Goal: Transaction & Acquisition: Purchase product/service

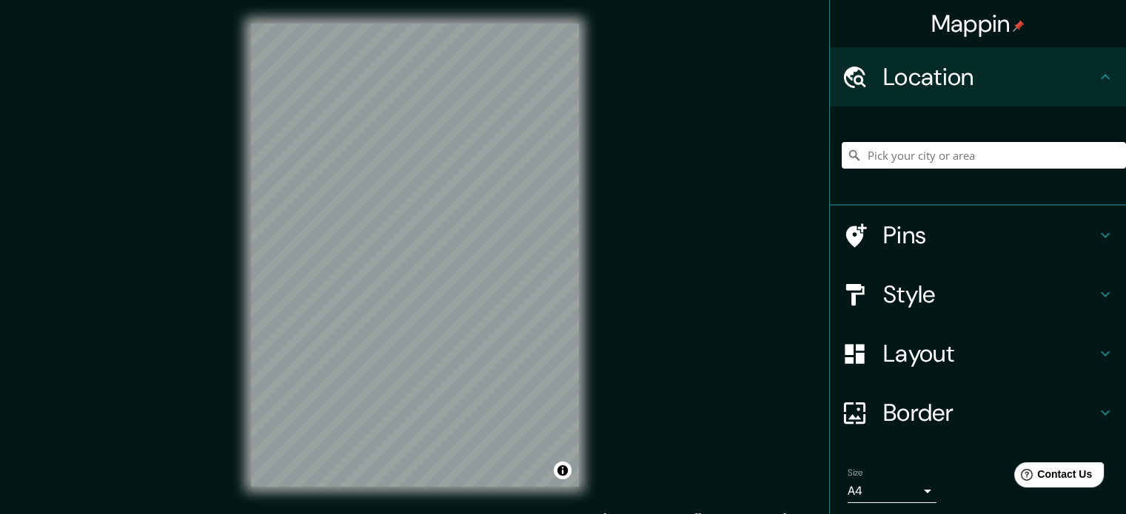
click at [878, 143] on input "Pick your city or area" at bounding box center [984, 155] width 284 height 27
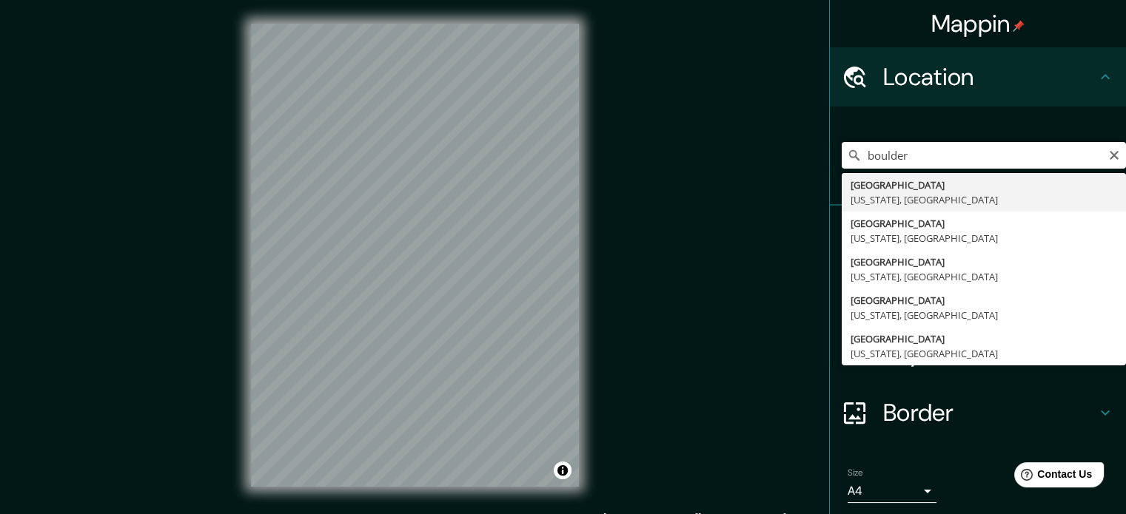
type input "[GEOGRAPHIC_DATA], [US_STATE], [GEOGRAPHIC_DATA]"
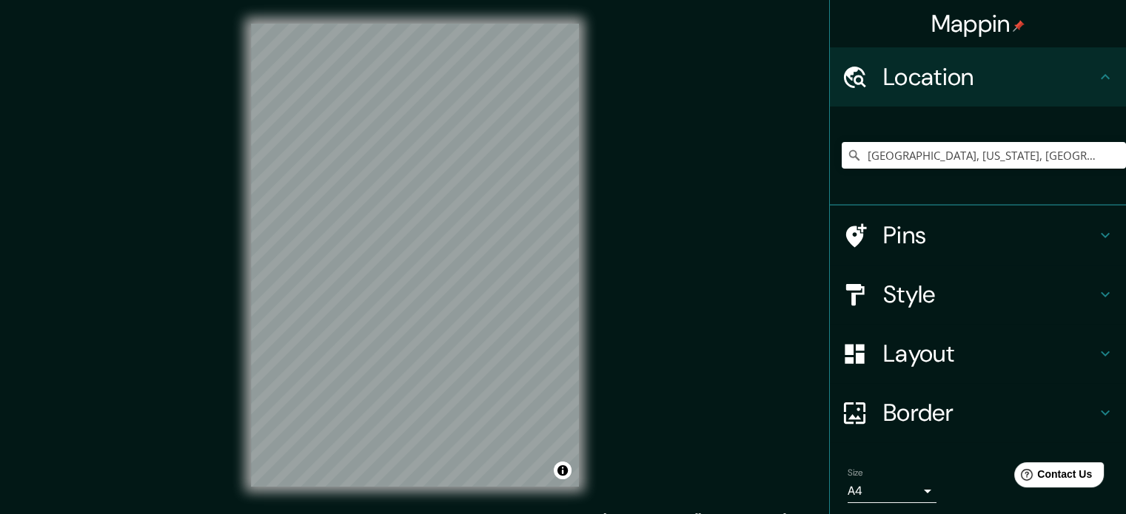
click at [889, 426] on h4 "Border" at bounding box center [989, 413] width 213 height 30
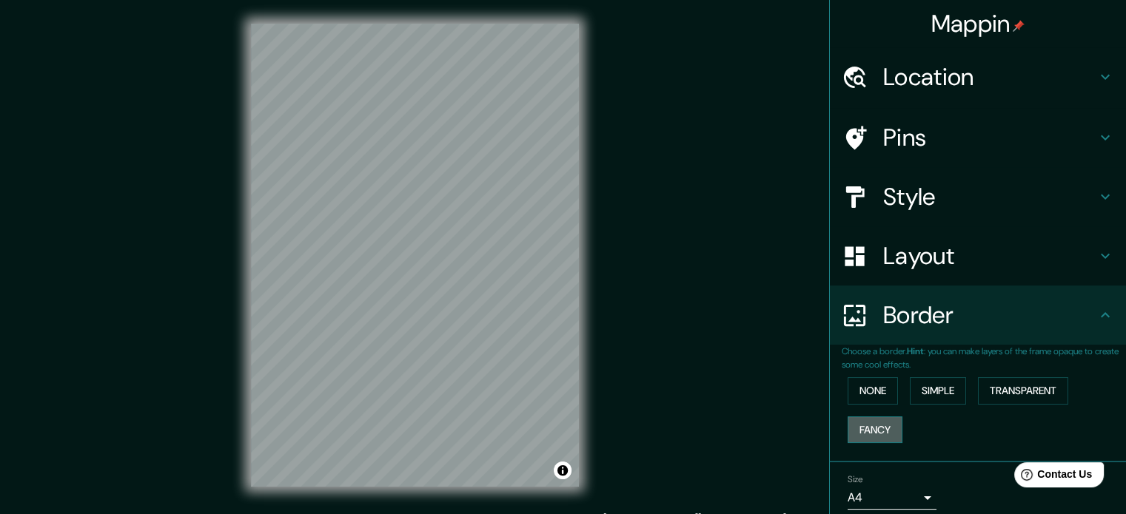
click at [885, 421] on button "Fancy" at bounding box center [874, 430] width 55 height 27
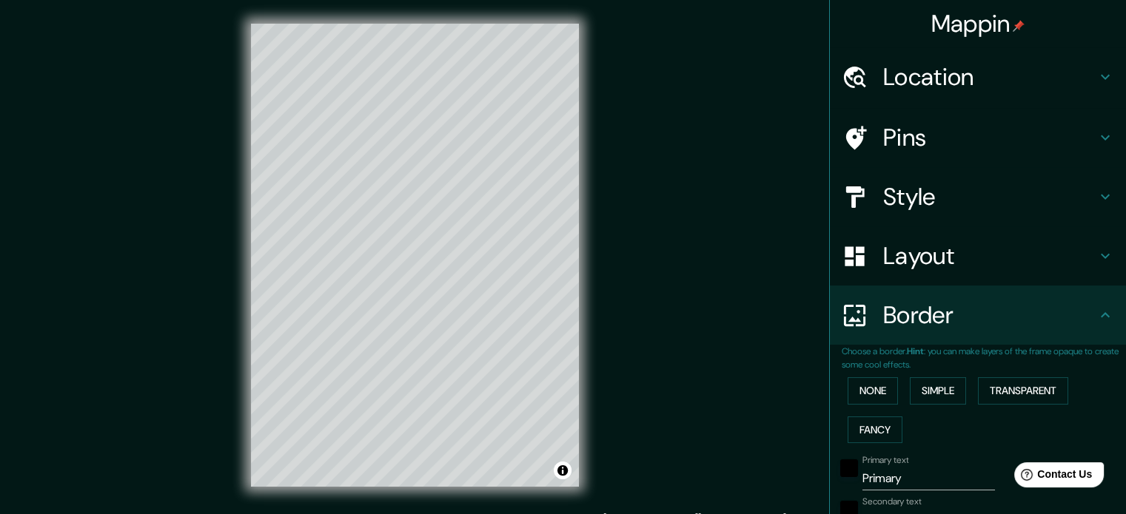
click at [873, 479] on input "Primary" at bounding box center [928, 479] width 132 height 24
type input "b"
type input "177"
type input "35"
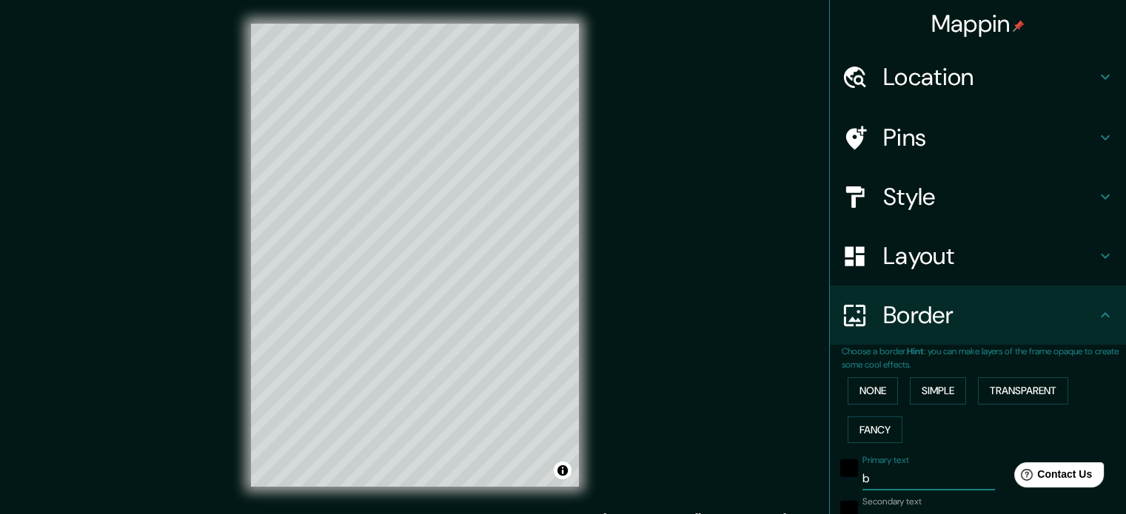
type input "35"
type input "18"
type input "bou"
type input "177"
type input "35"
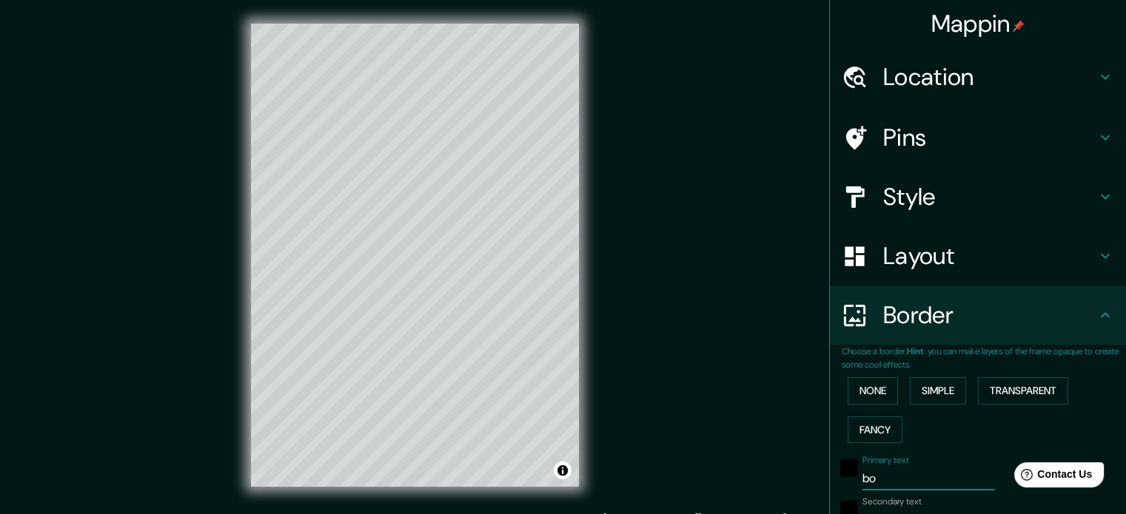
type input "35"
type input "18"
type input "bould"
type input "177"
type input "35"
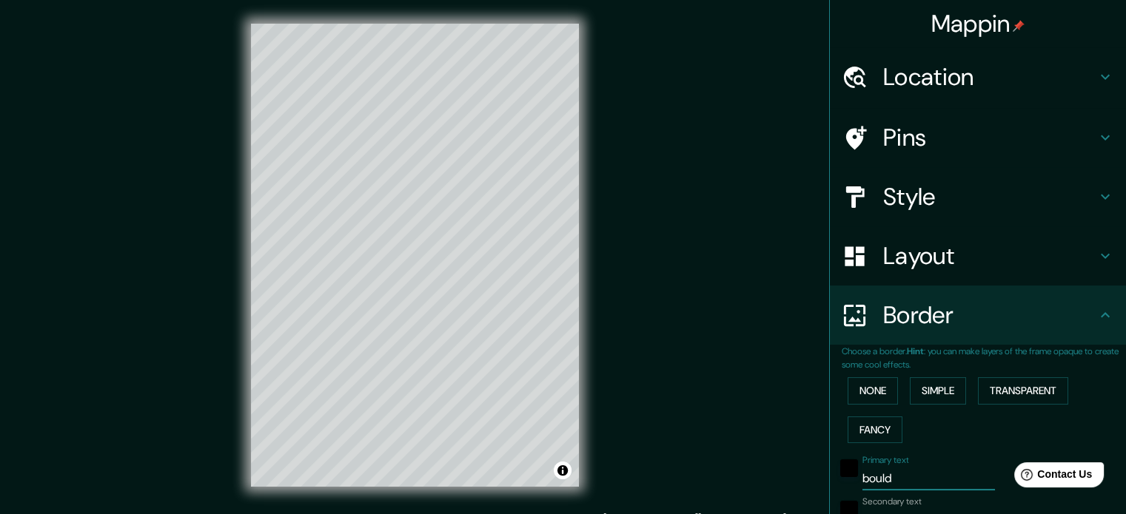
type input "35"
type input "18"
type input "boulder"
type input "177"
type input "35"
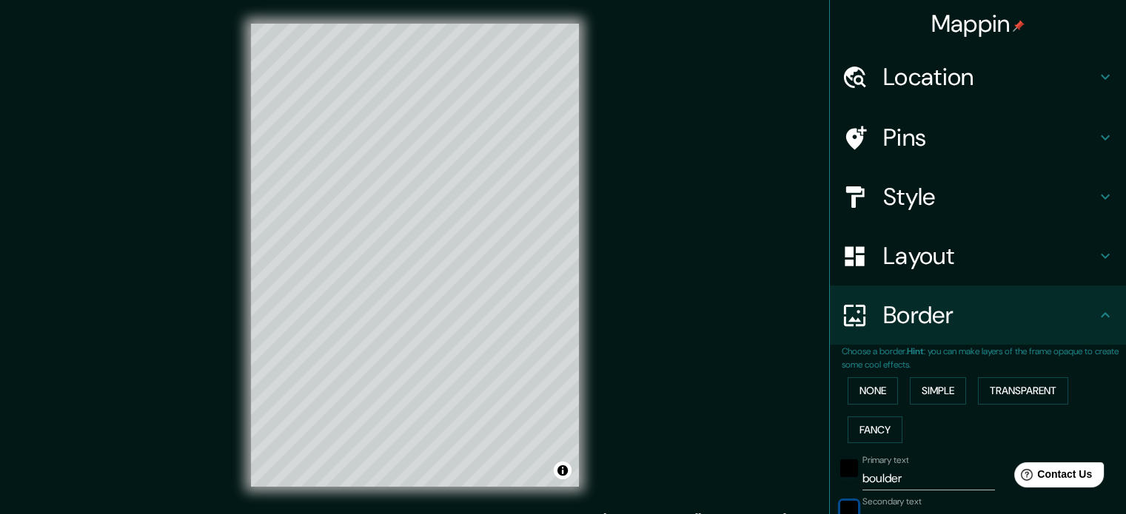
type input "35"
type input "18"
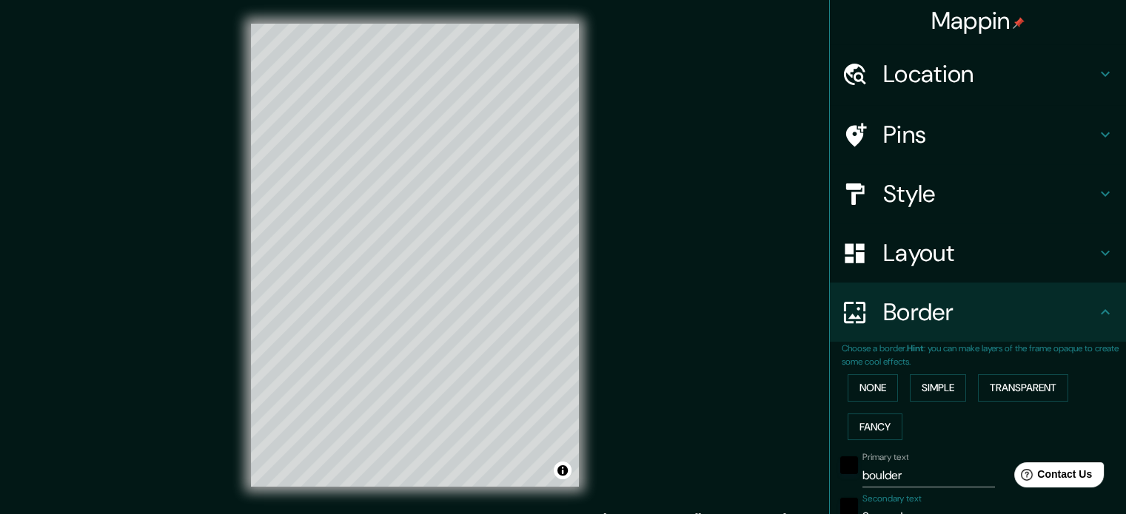
scroll to position [16, 0]
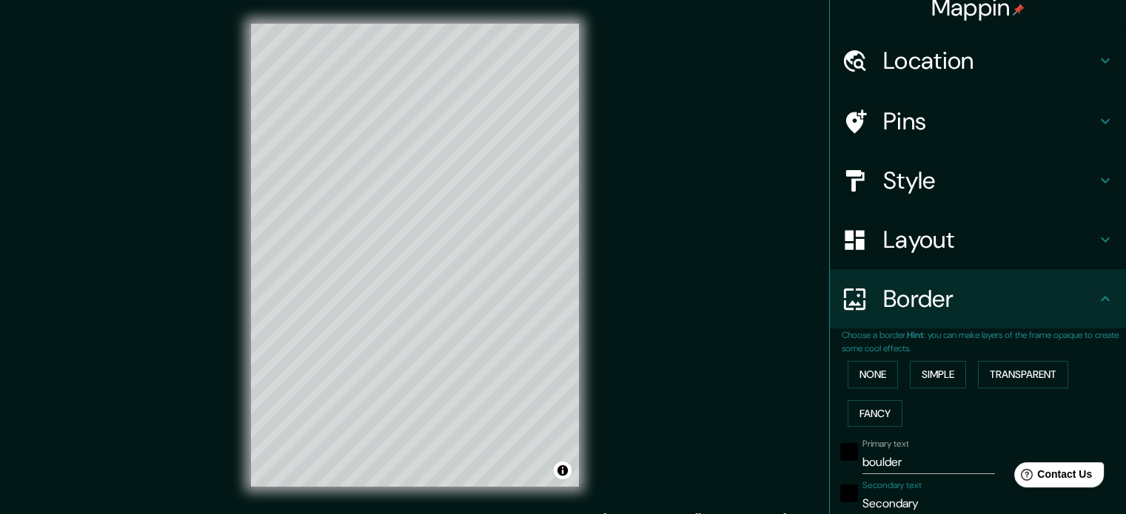
type input "v"
type input "177"
type input "35"
type input "18"
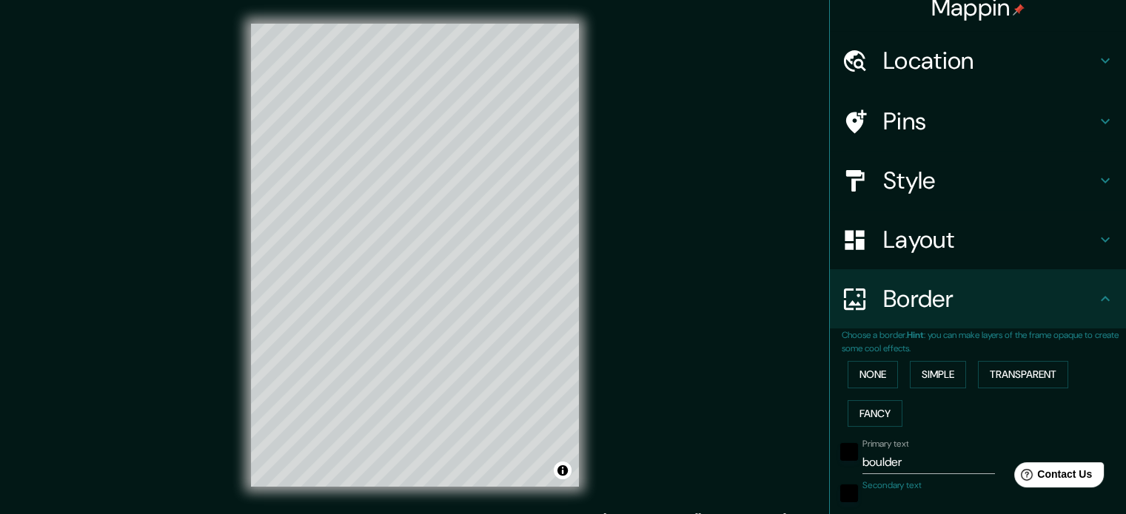
type input "177"
type input "35"
type input "18"
type input "co"
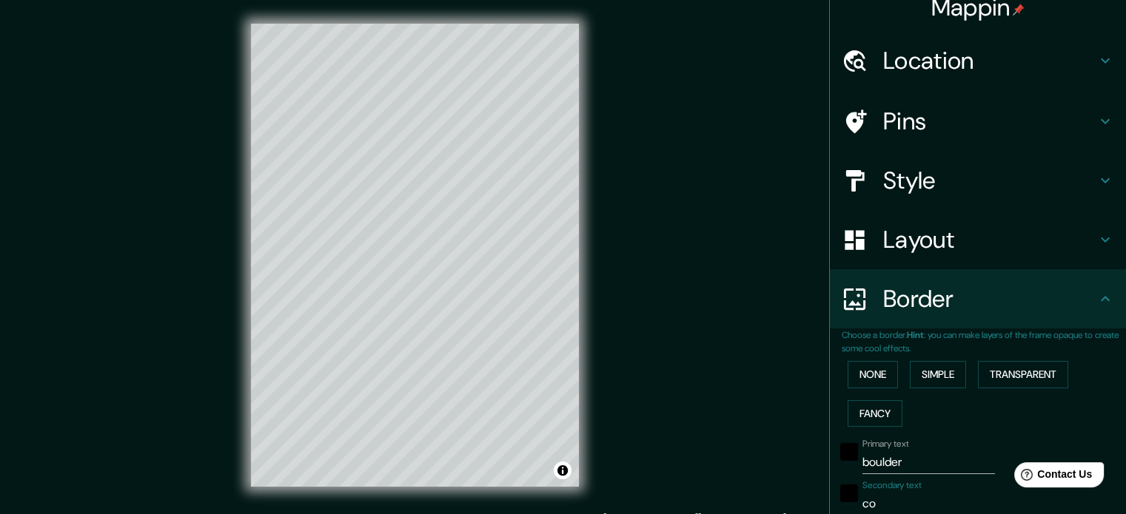
type input "177"
type input "35"
type input "18"
type input "col"
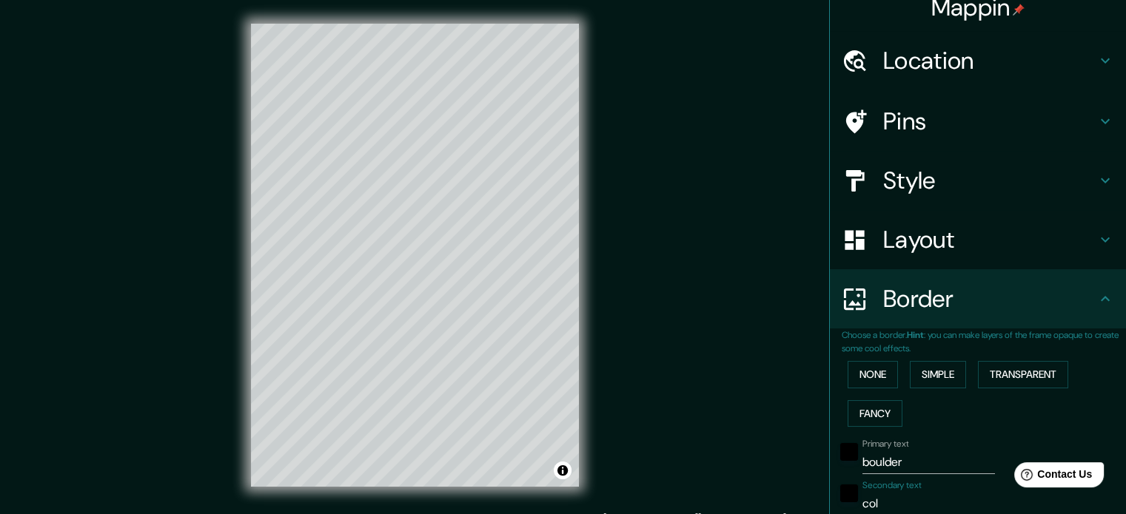
type input "177"
type input "35"
type input "18"
type input "colo"
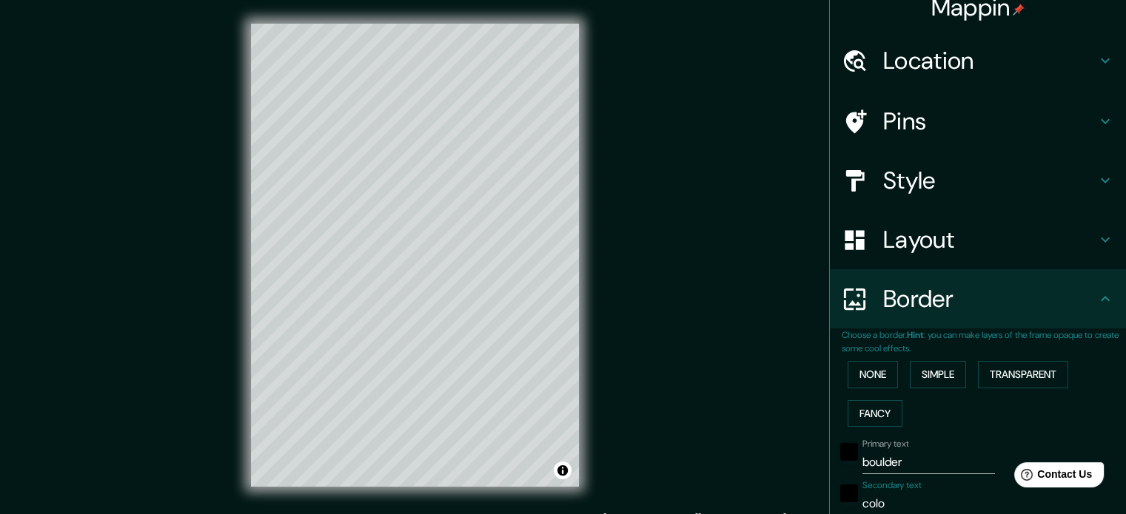
type input "177"
type input "35"
type input "18"
type input "color"
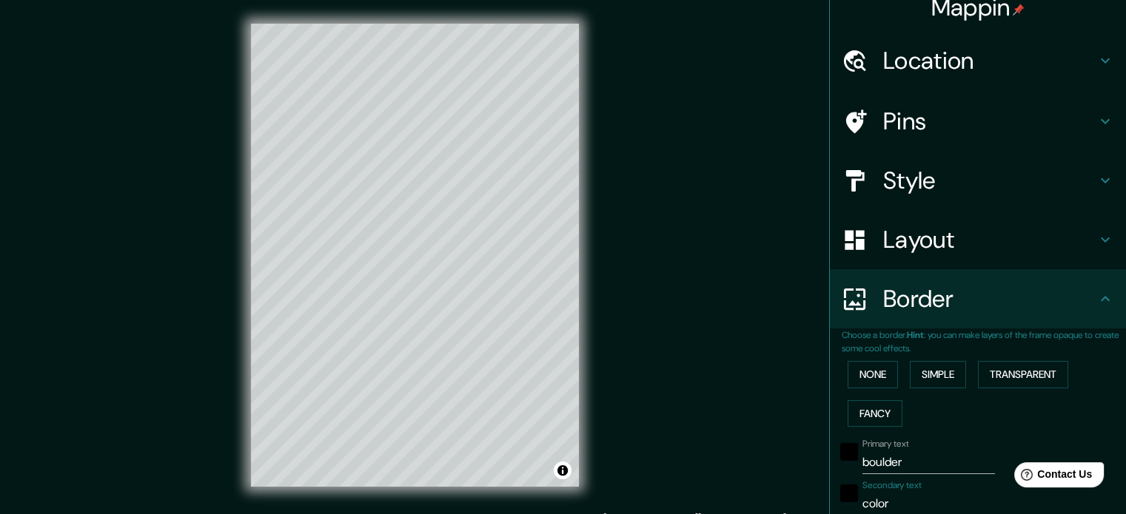
type input "177"
type input "35"
type input "18"
type input "colorad"
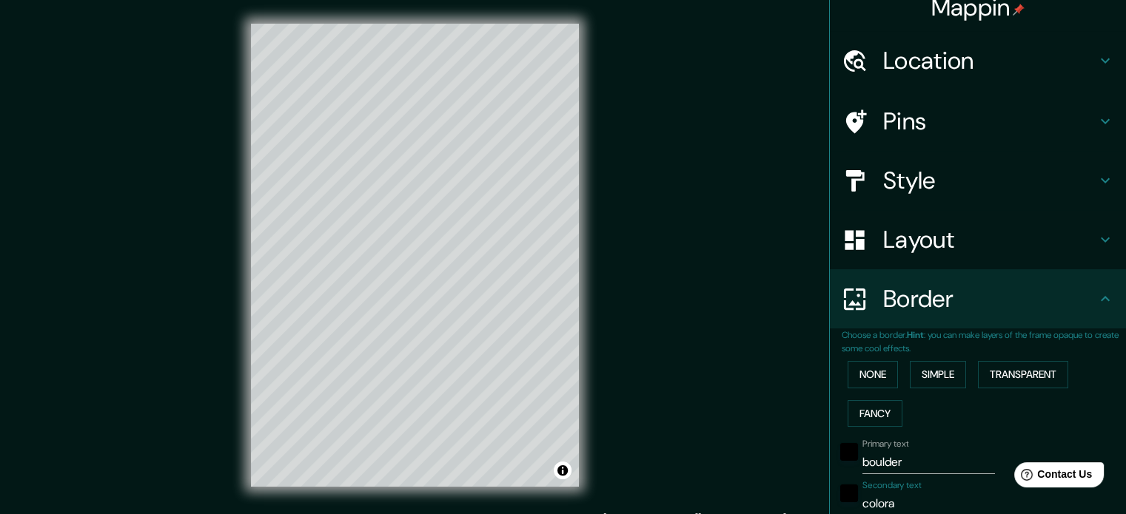
type input "177"
type input "35"
type input "18"
type input "[US_STATE]"
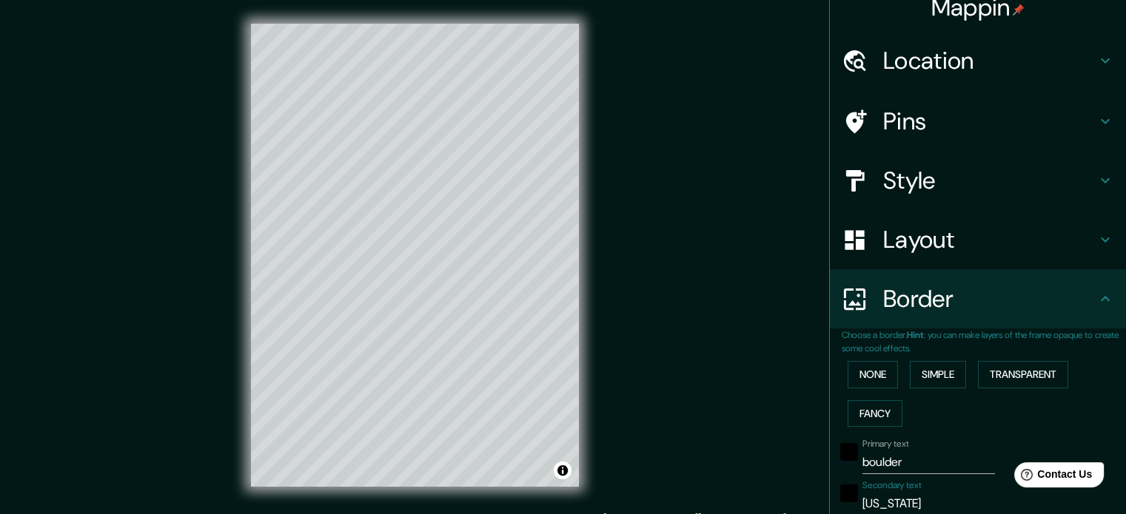
type input "177"
type input "35"
type input "18"
type input "[US_STATE]"
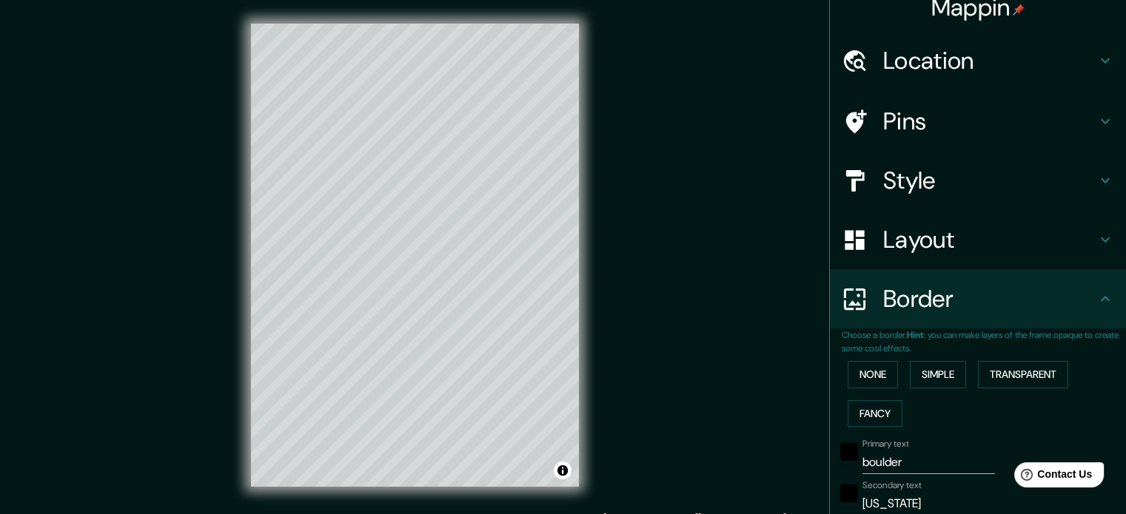
scroll to position [293, 0]
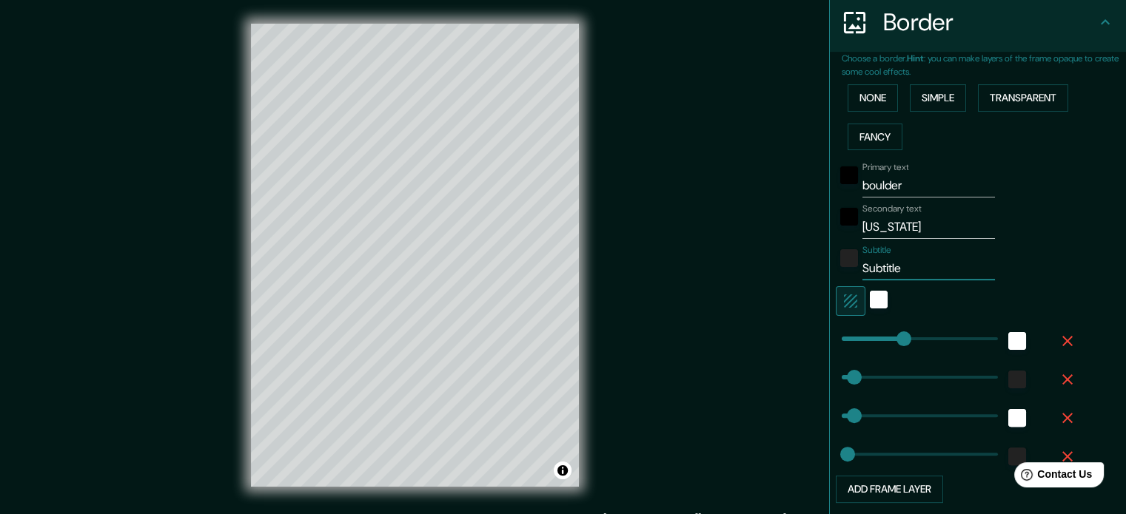
type input "18"
type input "35"
type input "177"
paste input "40.0029, -105.2642"
type input "40.0029, -105.2642"
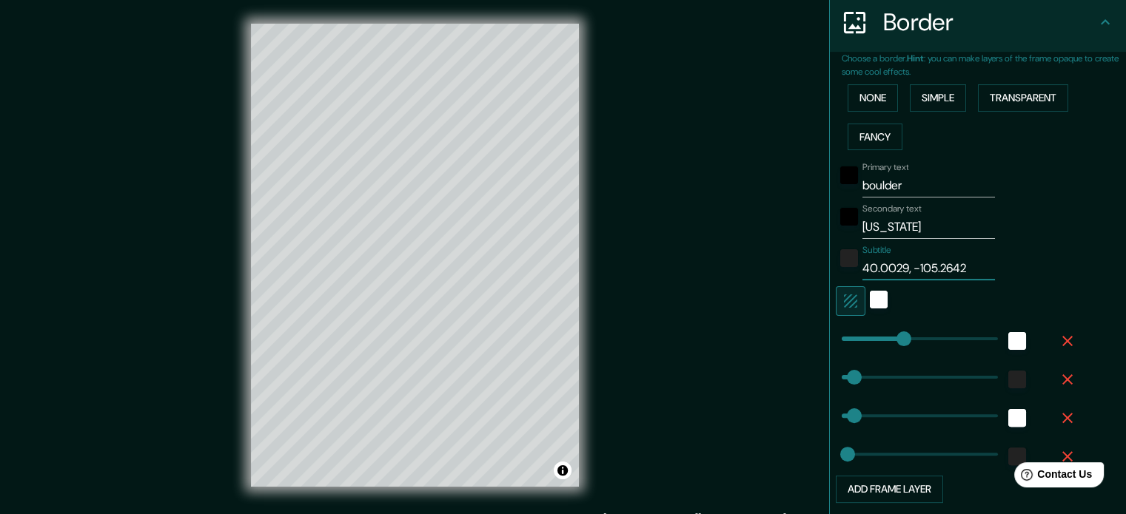
type input "177"
type input "35"
type input "18"
click at [909, 268] on input "40.0029, -105.2642" at bounding box center [928, 269] width 132 height 24
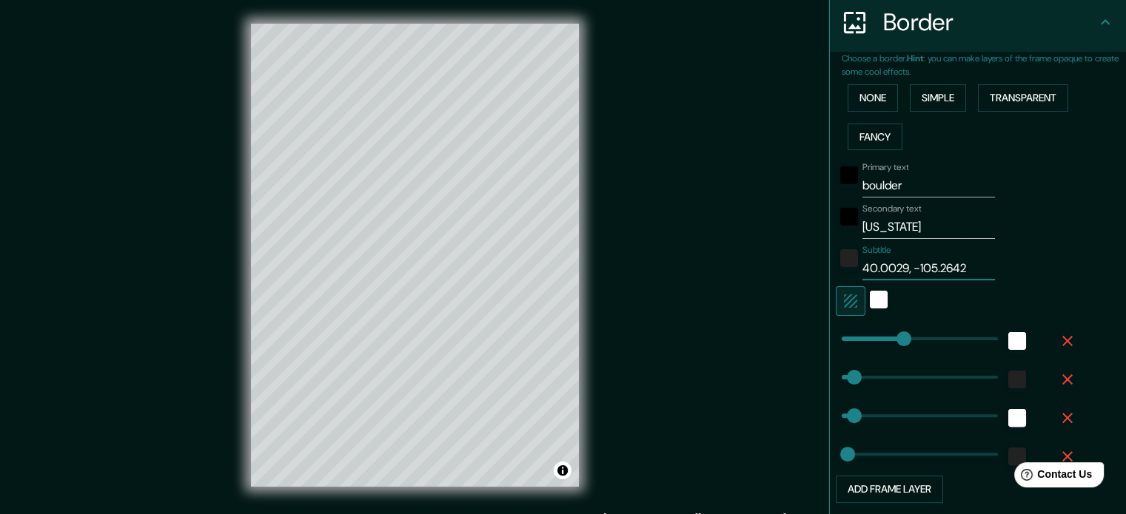
type input "40.0029, 105.2642"
type input "177"
type input "35"
type input "18"
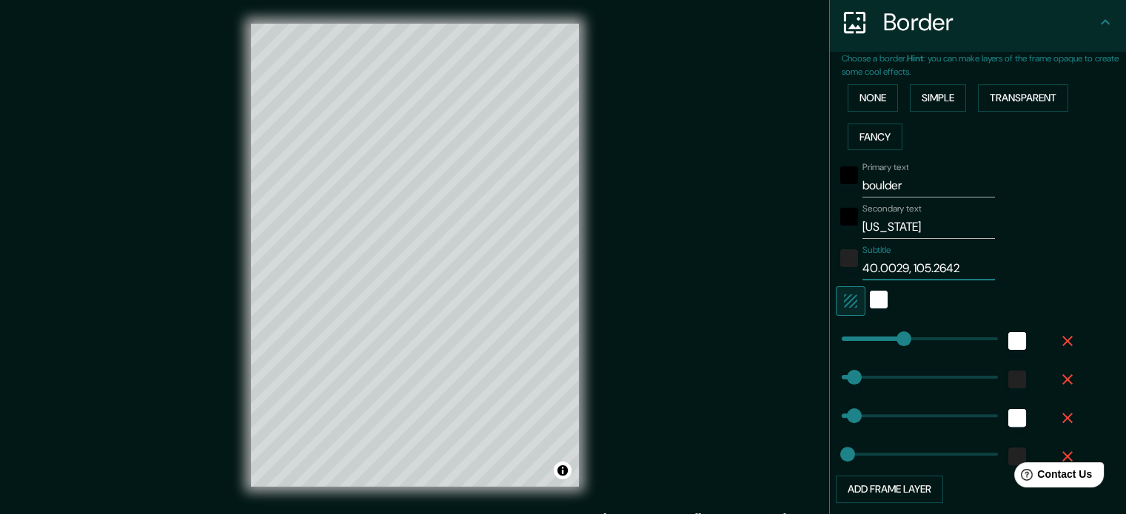
paste input "°"
type input "40.0029, 105.2642°"
type input "177"
type input "35"
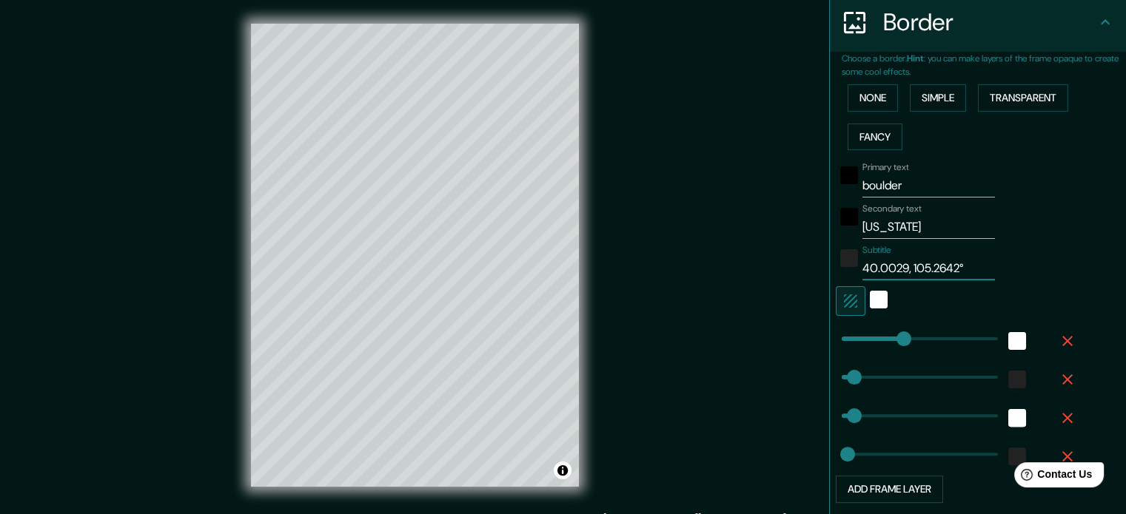
type input "18"
type input "40.0029, 105.2642° W"
type input "177"
type input "35"
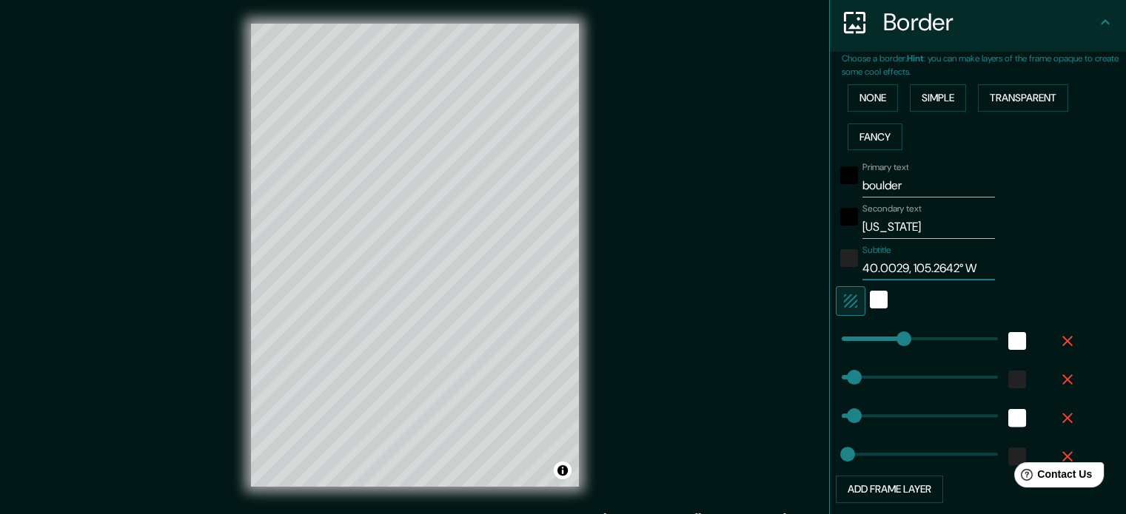
type input "18"
paste input "°"
type input "40.0029° , 105.2642° W"
type input "177"
type input "35"
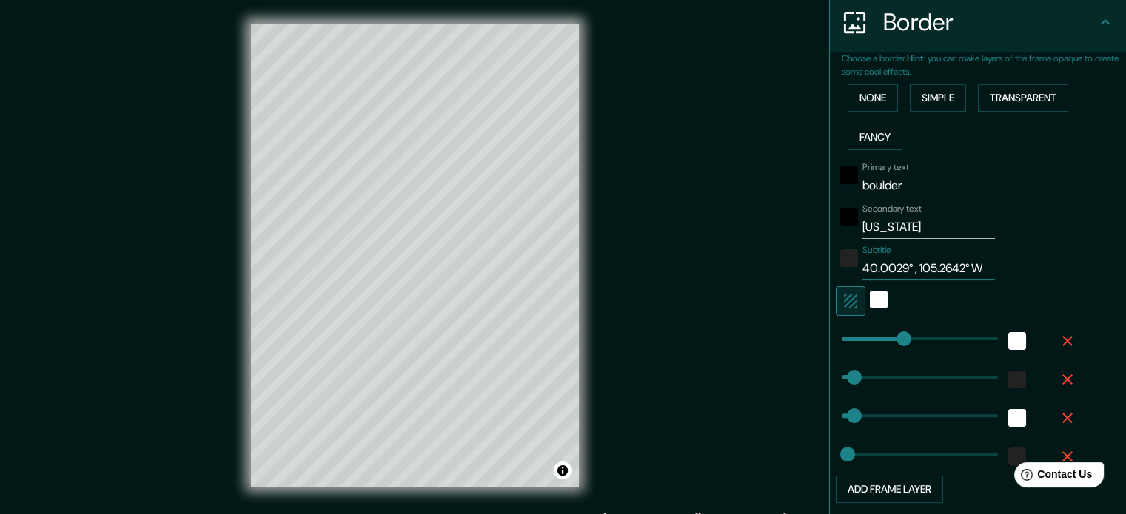
type input "35"
type input "18"
type input "[GEOGRAPHIC_DATA]"
type input "177"
type input "35"
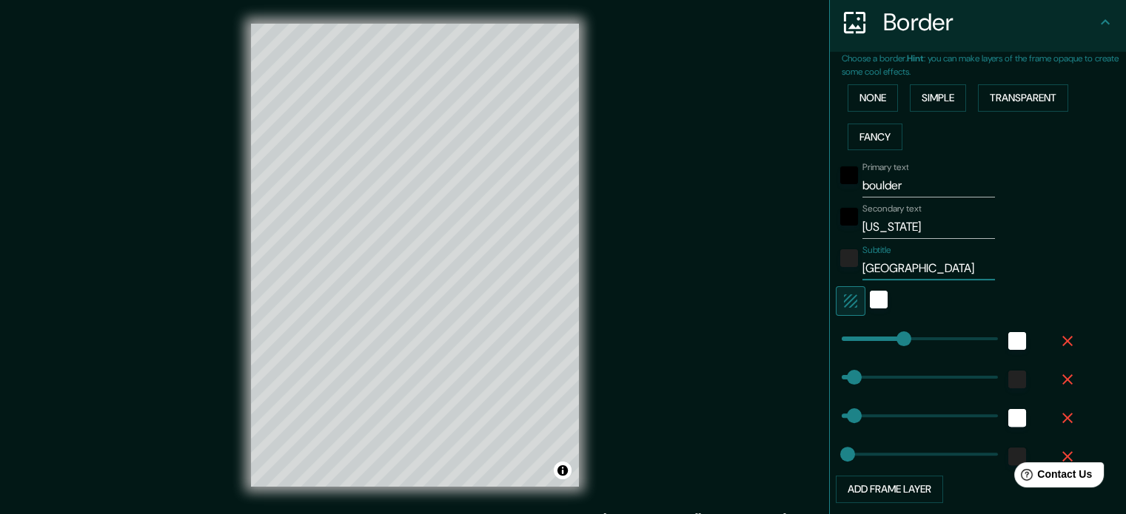
type input "35"
type input "18"
type input "[GEOGRAPHIC_DATA]"
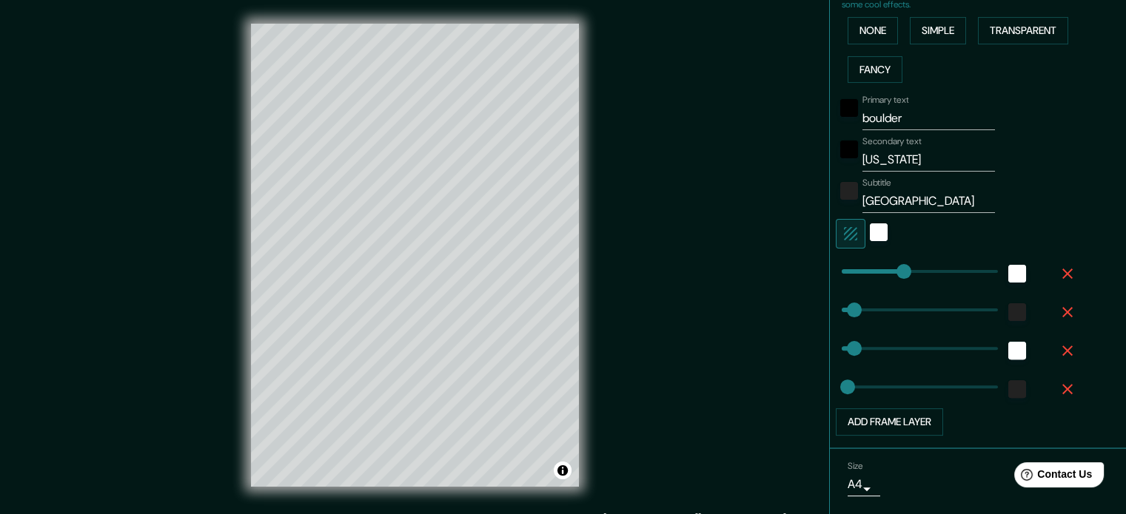
scroll to position [403, 0]
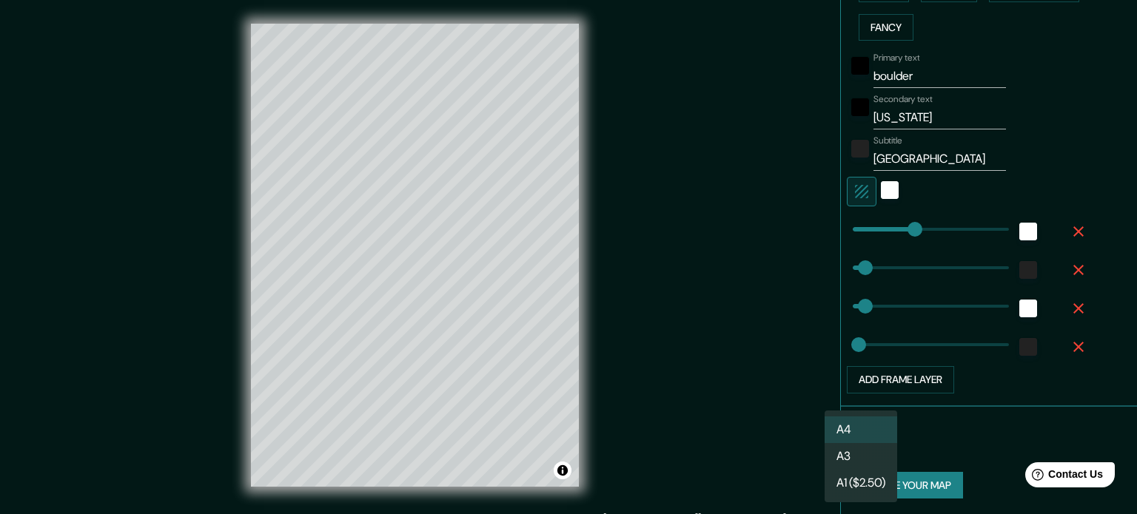
click at [857, 446] on body "Mappin Location [GEOGRAPHIC_DATA], [US_STATE], [GEOGRAPHIC_DATA] Pins Style Lay…" at bounding box center [568, 257] width 1137 height 514
click at [850, 456] on li "A3" at bounding box center [861, 456] width 73 height 27
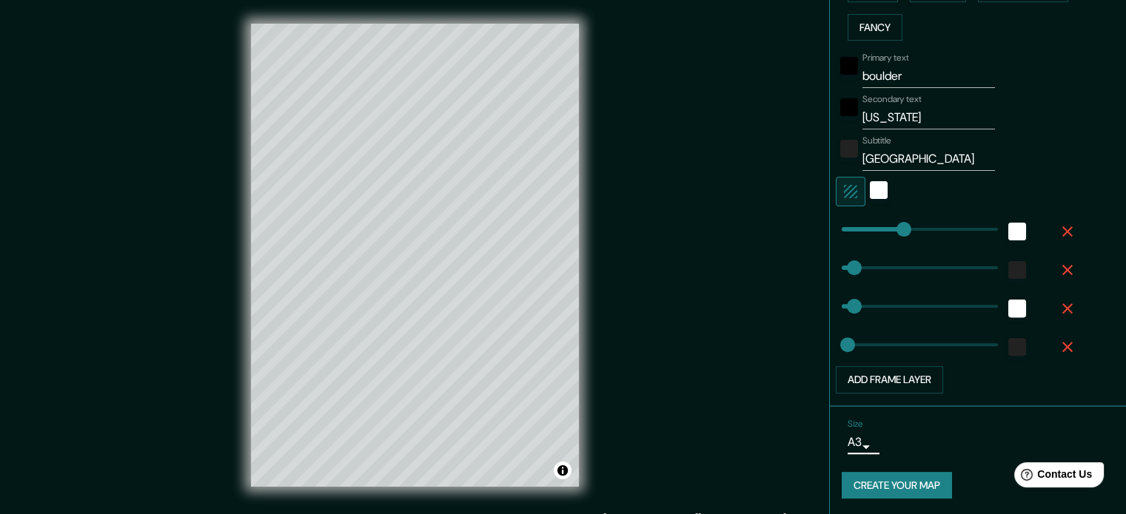
click at [881, 483] on button "Create your map" at bounding box center [897, 485] width 110 height 27
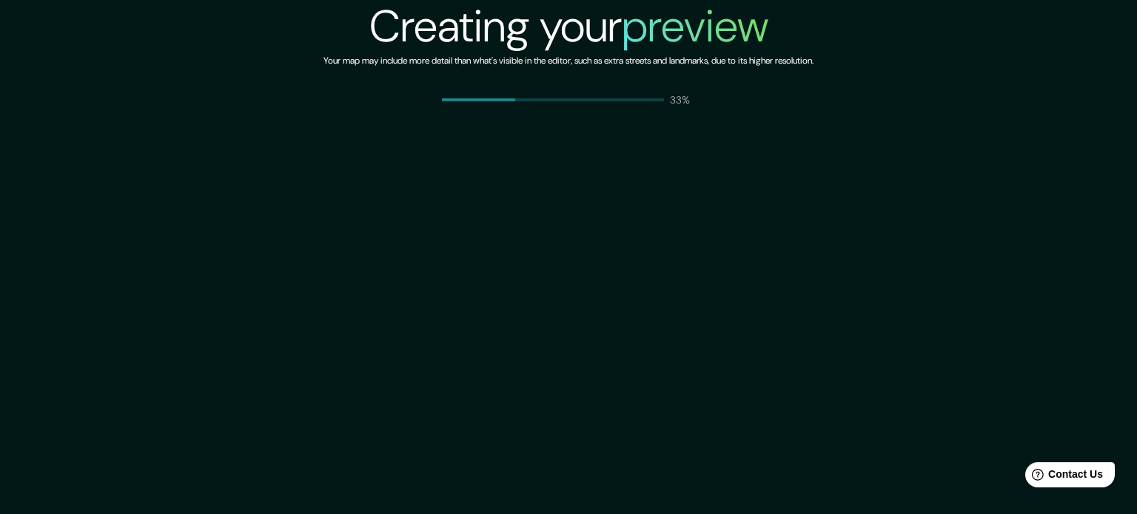
click at [889, 437] on div "Creating your preview Your map may include more detail than what's visible in t…" at bounding box center [568, 257] width 1137 height 514
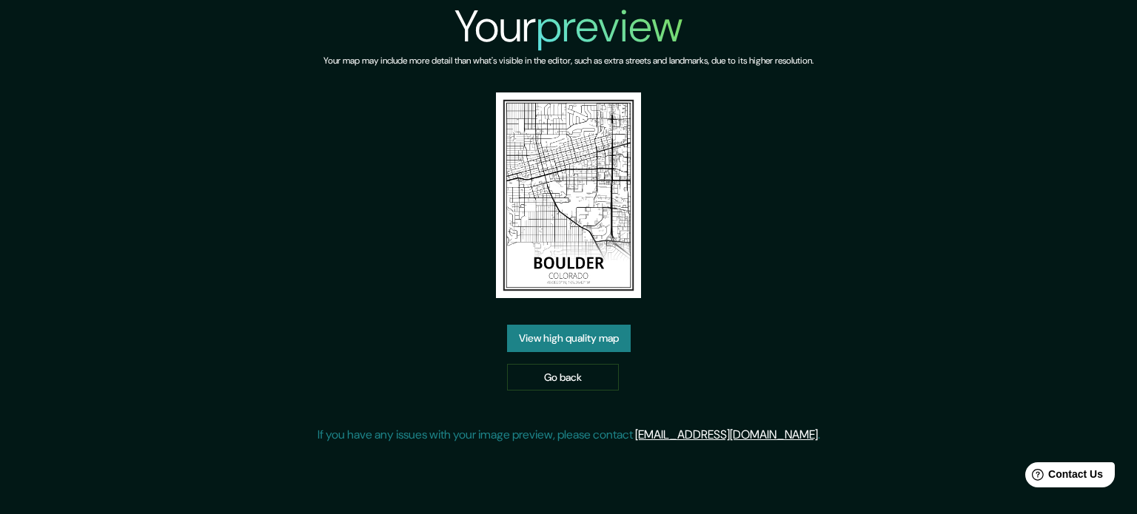
click at [556, 341] on link "View high quality map" at bounding box center [569, 338] width 124 height 27
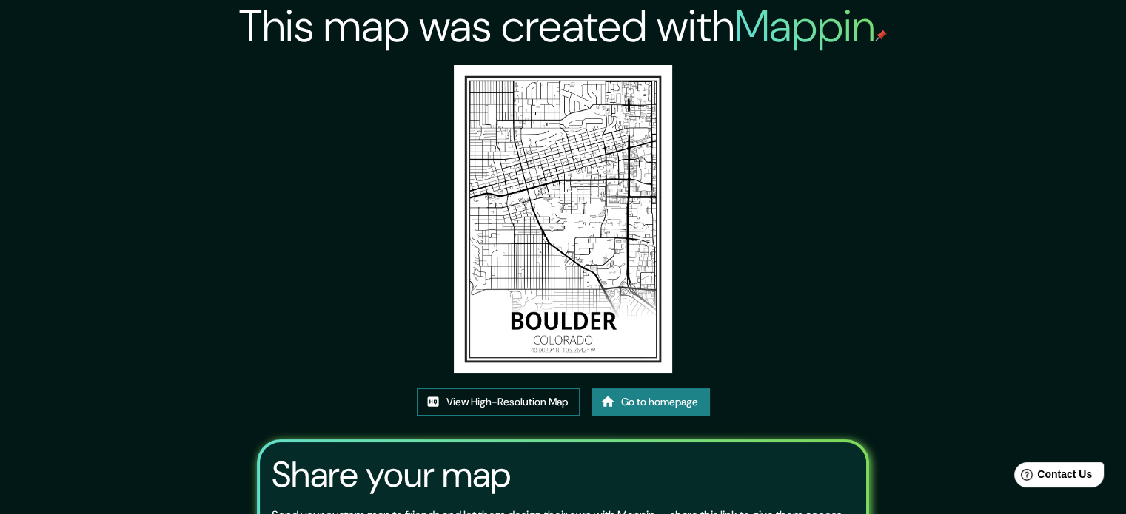
click at [533, 406] on link "View High-Resolution Map" at bounding box center [498, 402] width 163 height 27
